Goal: Check status: Check status

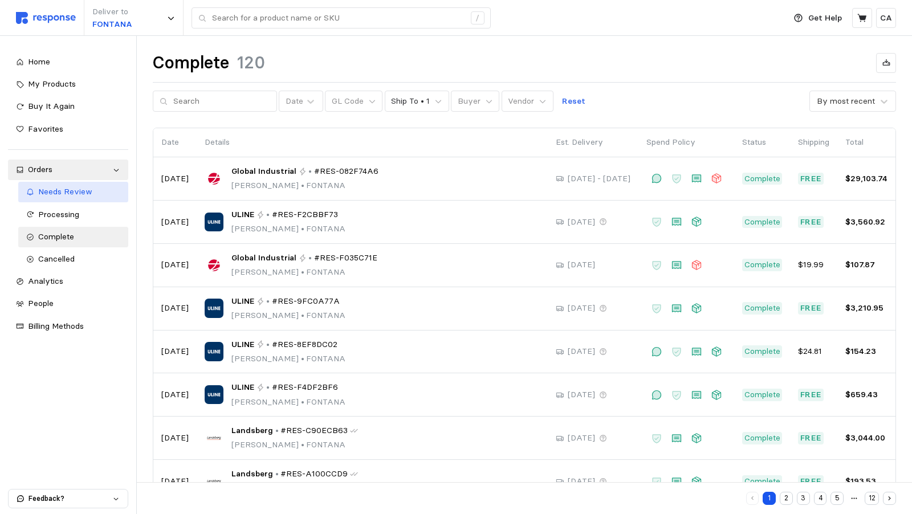
scroll to position [87, 0]
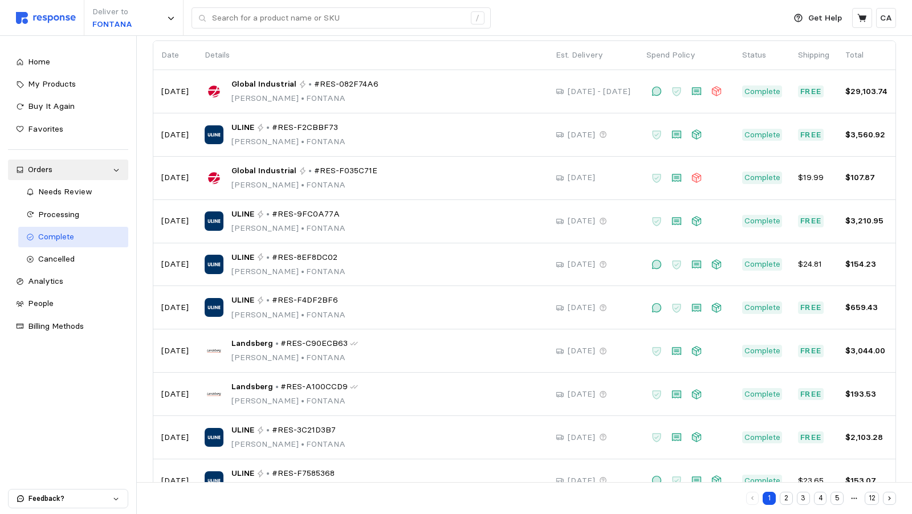
click at [65, 236] on span "Complete" at bounding box center [56, 236] width 36 height 10
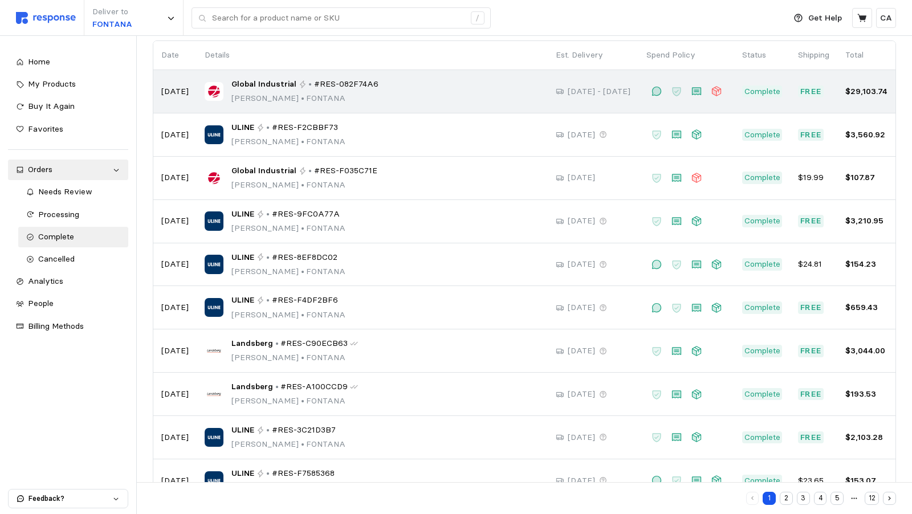
scroll to position [0, 0]
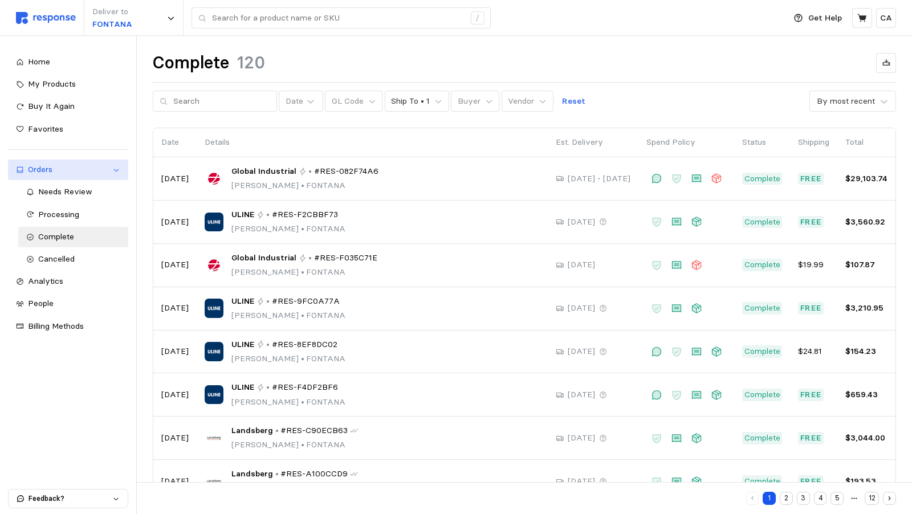
click at [49, 161] on link "Orders" at bounding box center [68, 170] width 120 height 21
click at [51, 194] on span "Needs Review" at bounding box center [65, 191] width 54 height 10
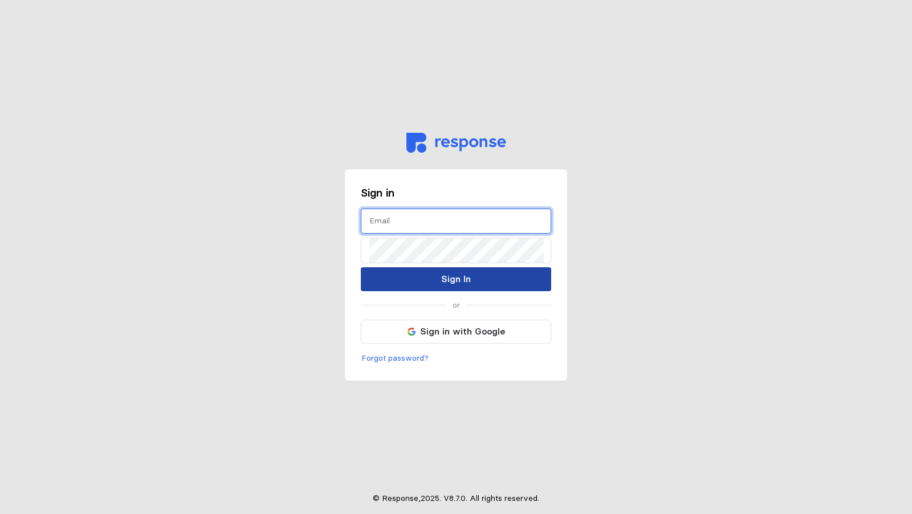
type input "[PERSON_NAME][EMAIL_ADDRESS][DOMAIN_NAME]"
click at [433, 284] on button "Sign In" at bounding box center [456, 279] width 190 height 24
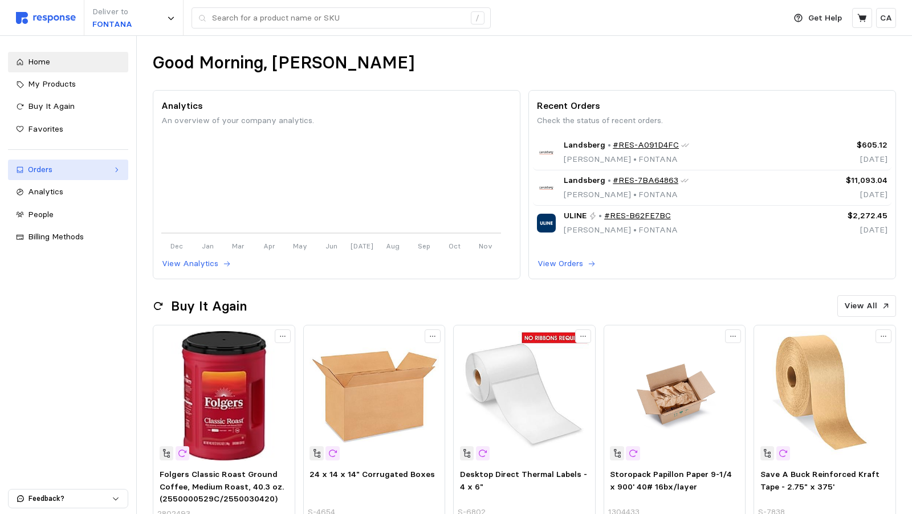
click at [87, 173] on div "Orders" at bounding box center [68, 170] width 80 height 13
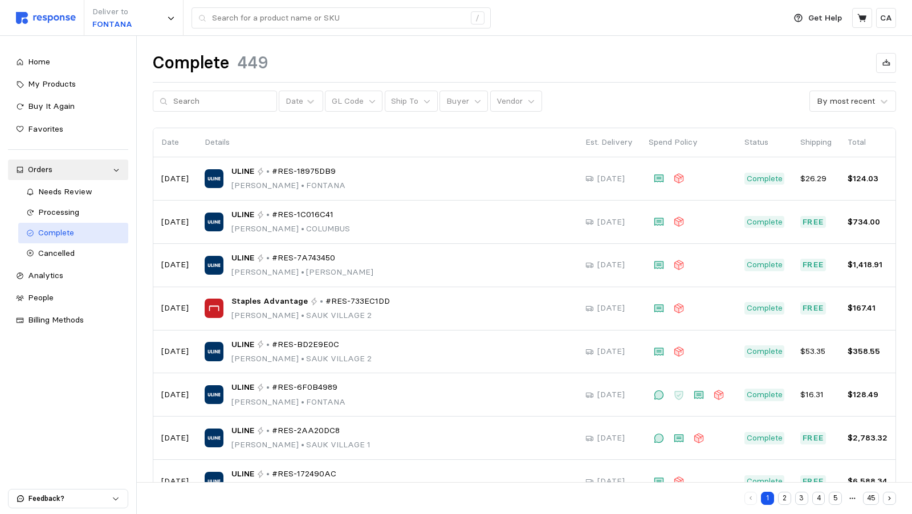
click at [79, 229] on div "Complete" at bounding box center [79, 233] width 83 height 13
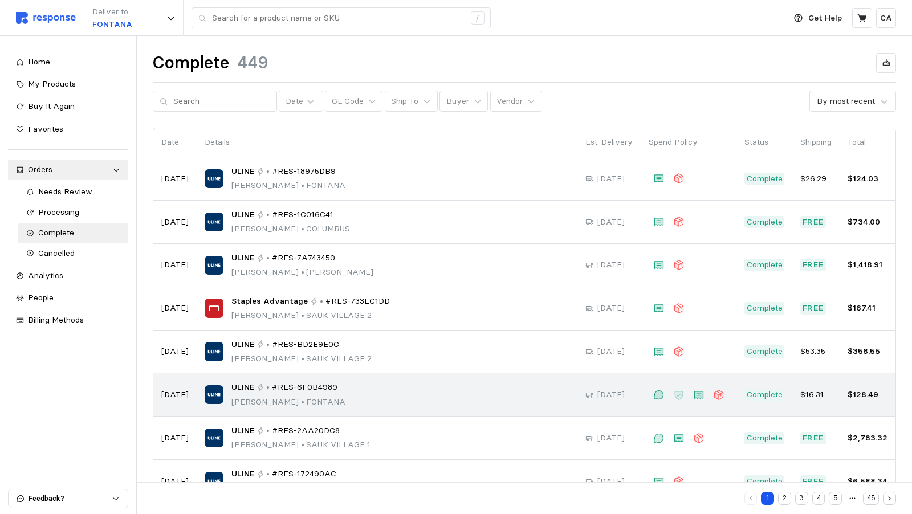
click at [510, 387] on div "ULINE • #RES-6F0B4989 Ryan Salmon • FONTANA" at bounding box center [387, 394] width 365 height 27
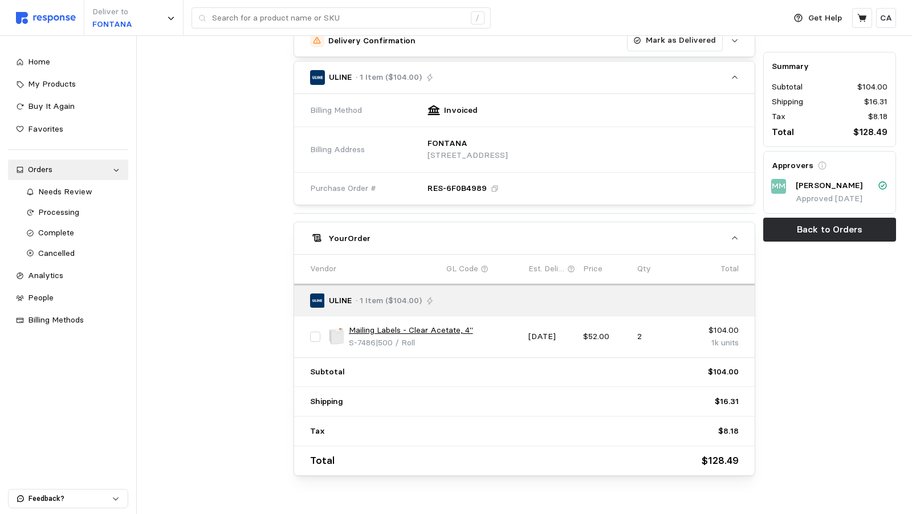
scroll to position [319, 0]
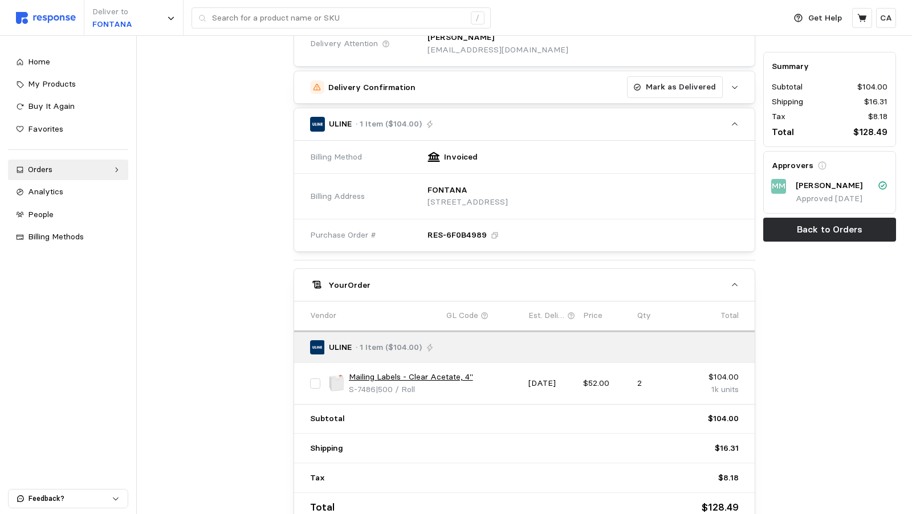
scroll to position [340, 0]
